Goal: Find specific page/section: Find specific page/section

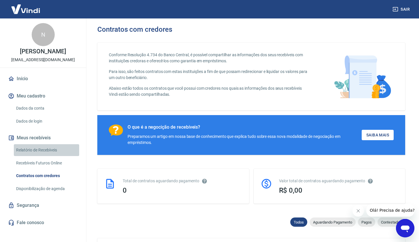
click at [42, 151] on link "Relatório de Recebíveis" at bounding box center [46, 150] width 65 height 12
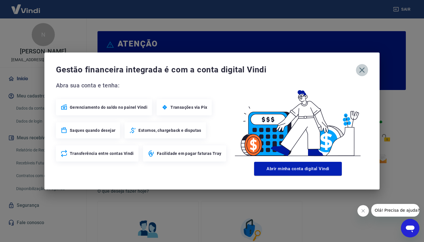
click at [361, 71] on icon "button" at bounding box center [361, 69] width 5 height 5
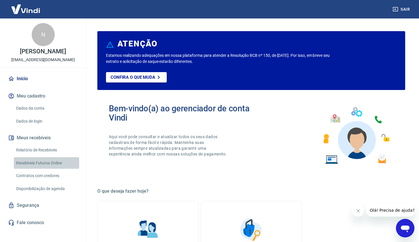
click at [39, 163] on link "Recebíveis Futuros Online" at bounding box center [46, 163] width 65 height 12
